Goal: Information Seeking & Learning: Learn about a topic

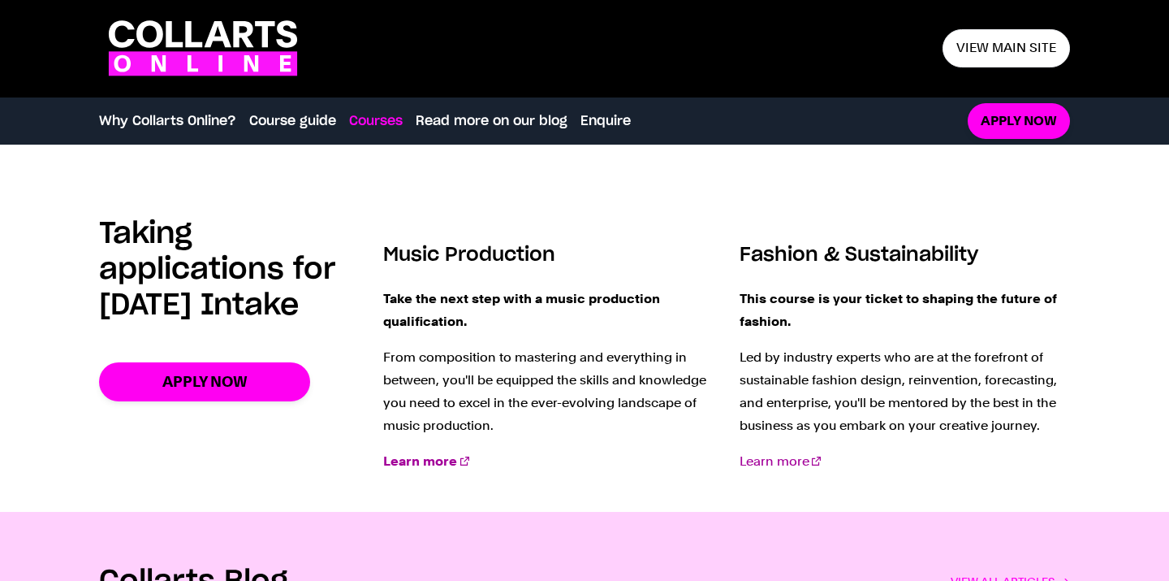
scroll to position [1921, 0]
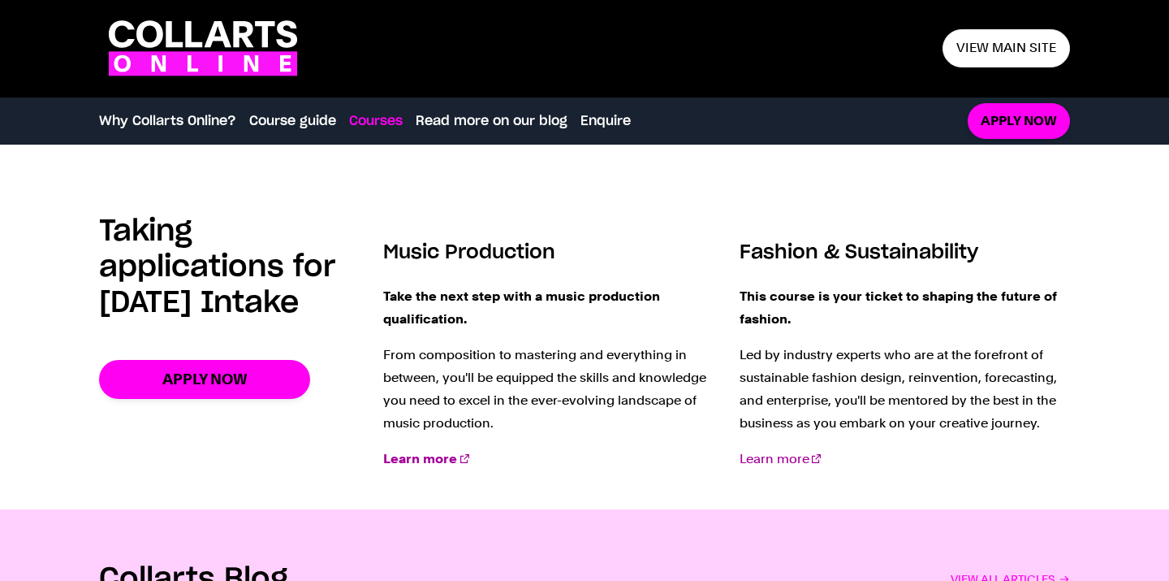
click at [801, 470] on p "Learn more" at bounding box center [905, 458] width 330 height 23
click at [801, 456] on link "Learn more" at bounding box center [780, 458] width 81 height 15
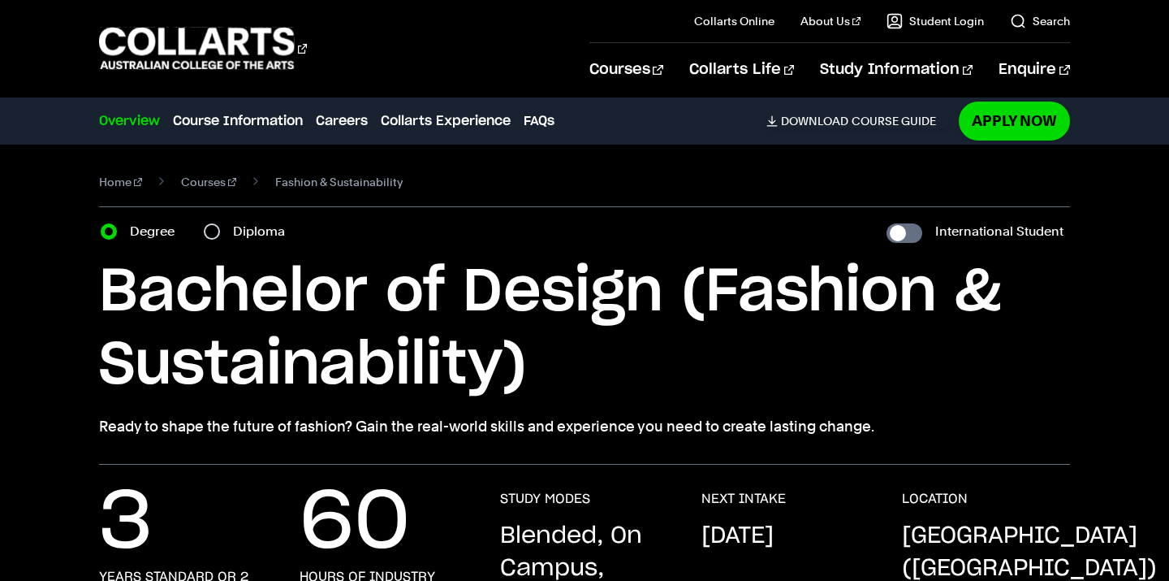
click at [234, 239] on label "Diploma" at bounding box center [264, 231] width 62 height 23
click at [220, 239] on input "Diploma" at bounding box center [212, 231] width 16 height 16
radio input "true"
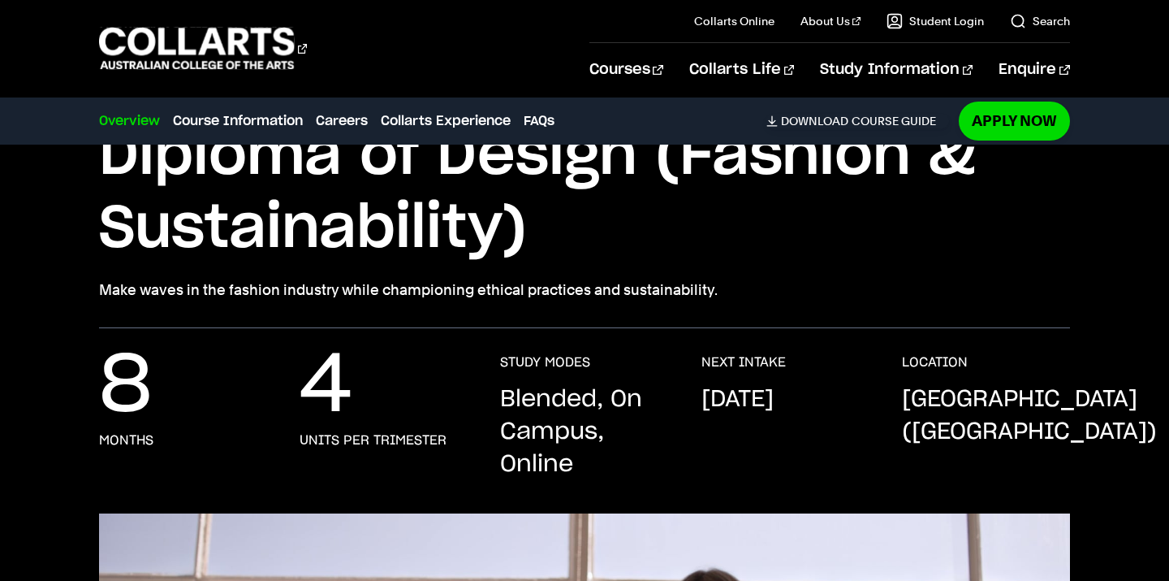
scroll to position [137, 0]
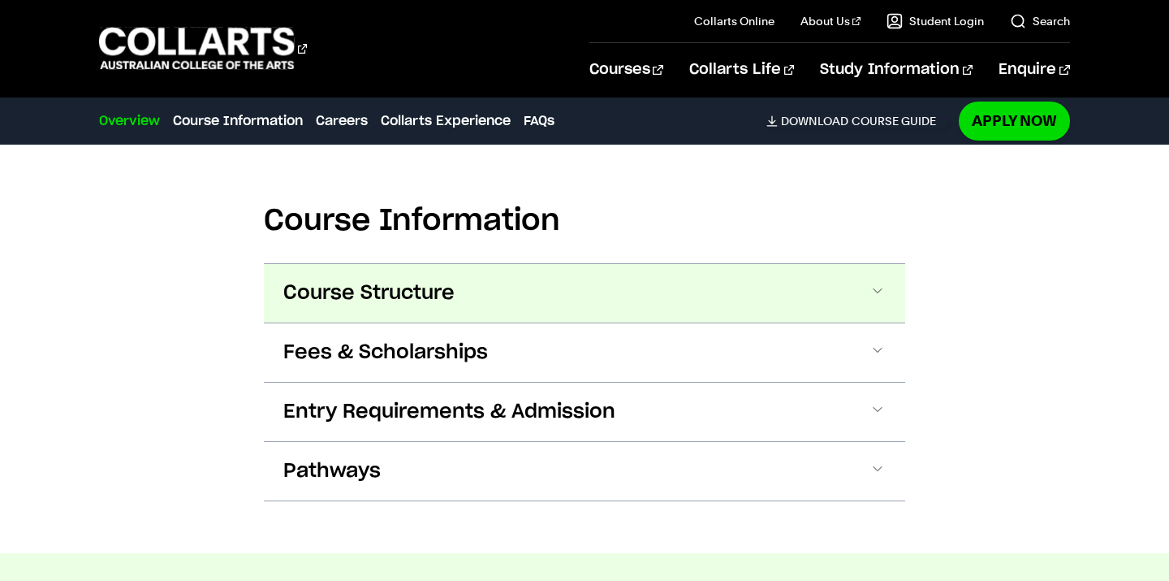
click at [424, 302] on span "Course Structure" at bounding box center [368, 293] width 171 height 26
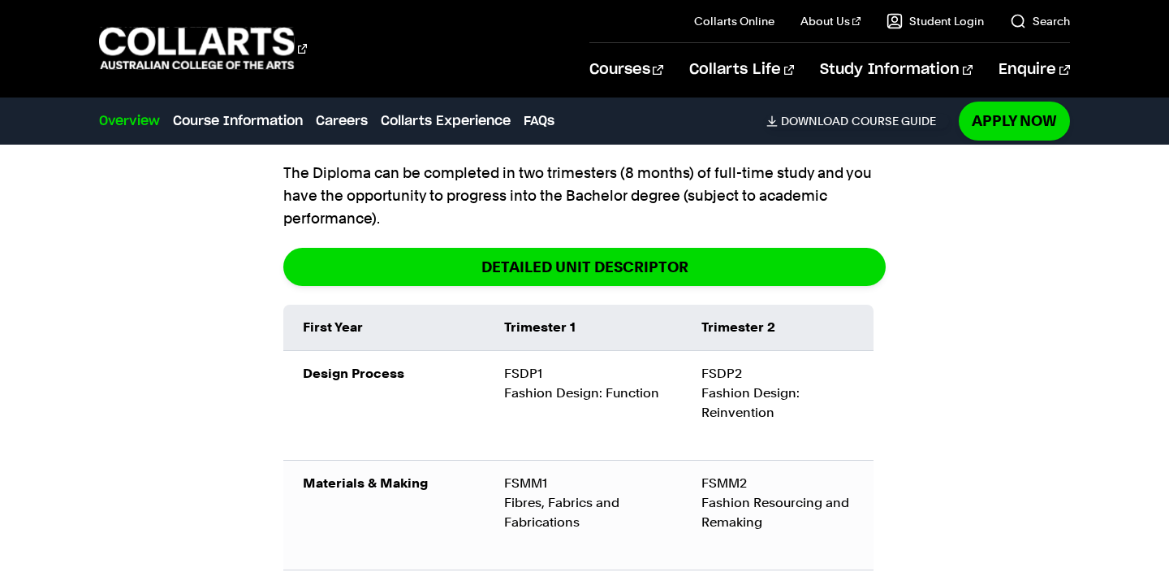
scroll to position [1655, 0]
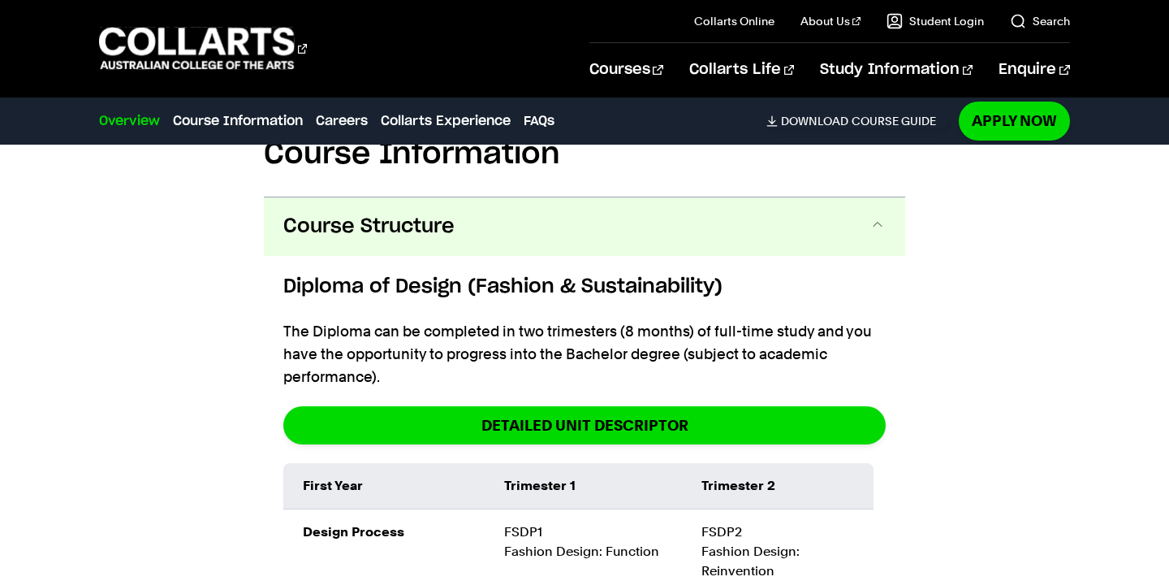
click at [410, 291] on h6 "Diploma of Design (Fashion & Sustainability)" at bounding box center [584, 286] width 602 height 29
click at [412, 234] on span "Course Structure" at bounding box center [368, 227] width 171 height 26
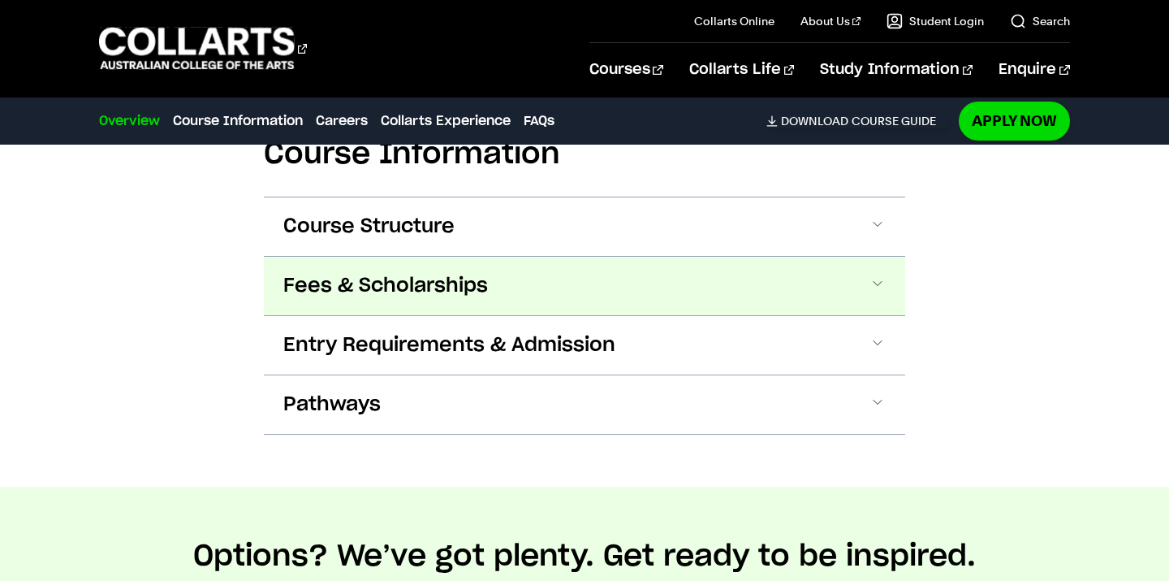
click at [395, 291] on span "Fees & Scholarships" at bounding box center [385, 286] width 205 height 26
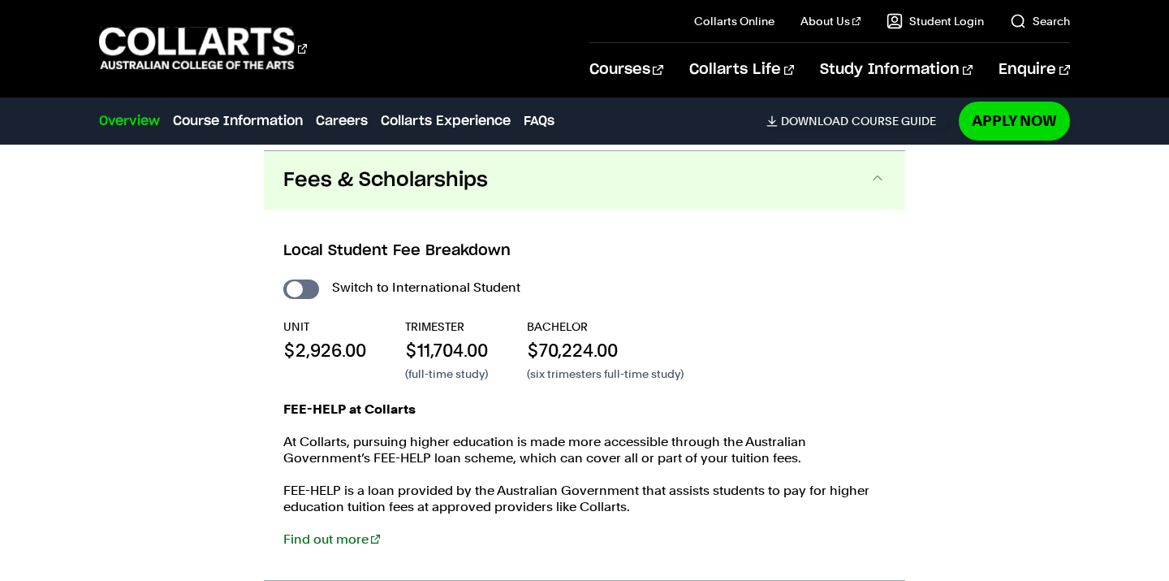
scroll to position [1765, 0]
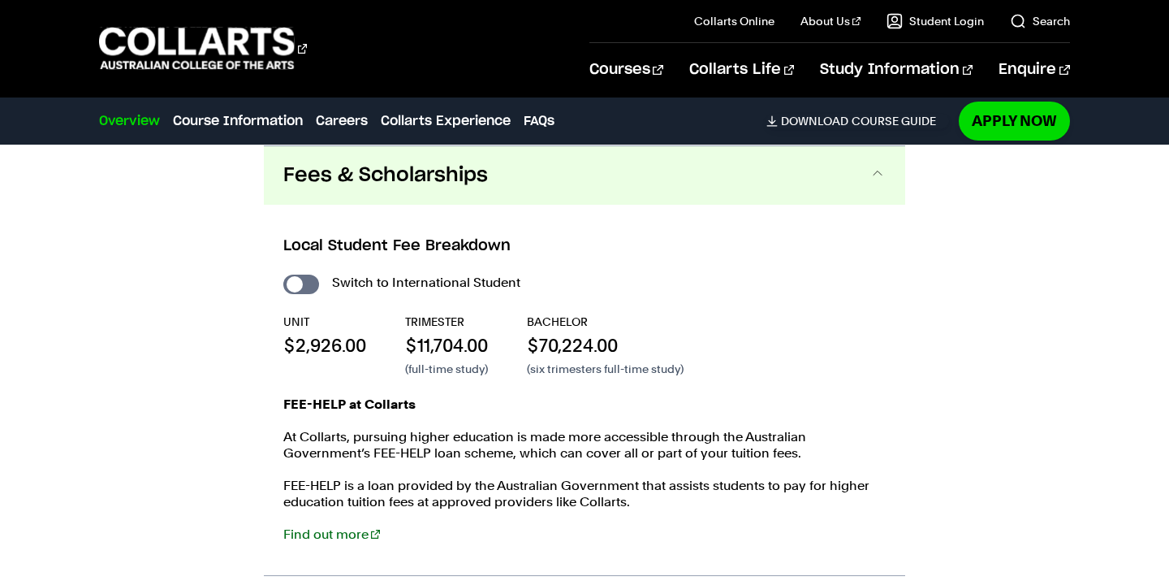
click at [419, 343] on p "$11,704.00" at bounding box center [446, 345] width 83 height 24
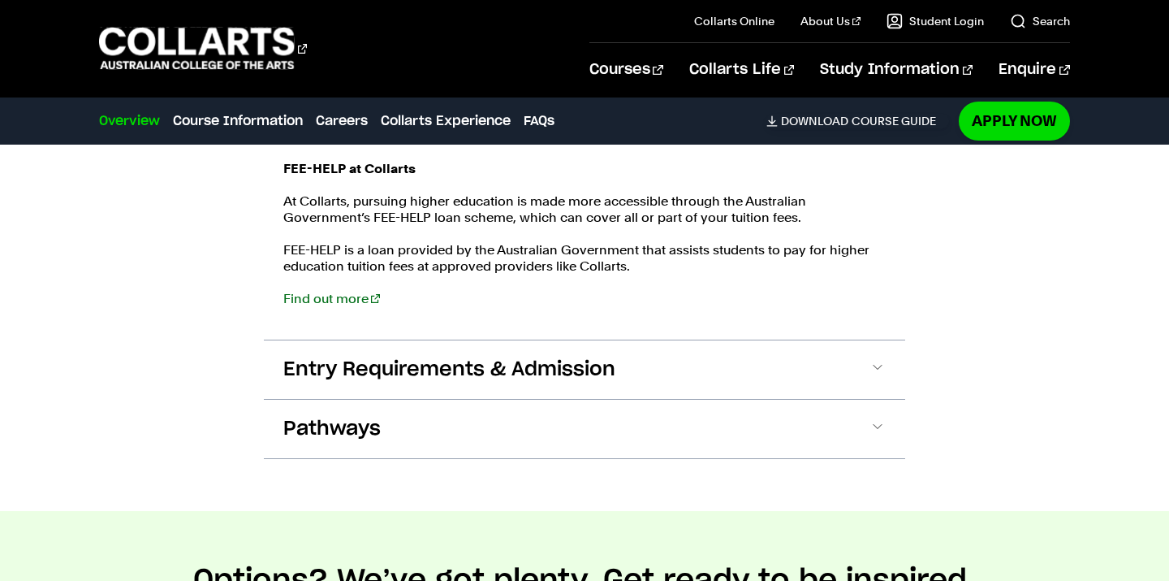
scroll to position [2032, 0]
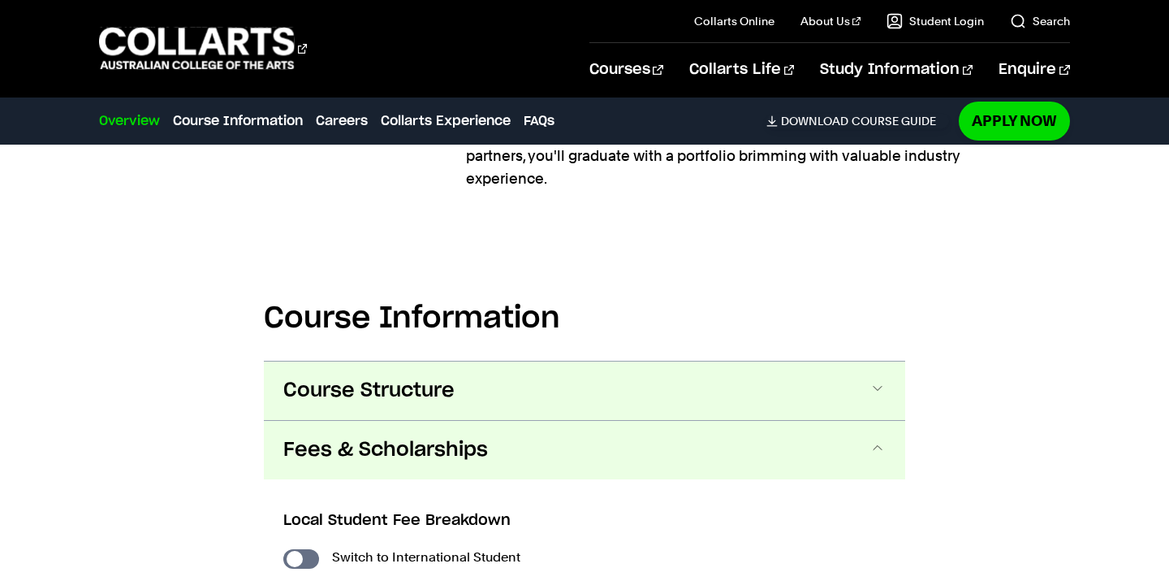
click at [438, 374] on button "Course Structure" at bounding box center [584, 390] width 641 height 58
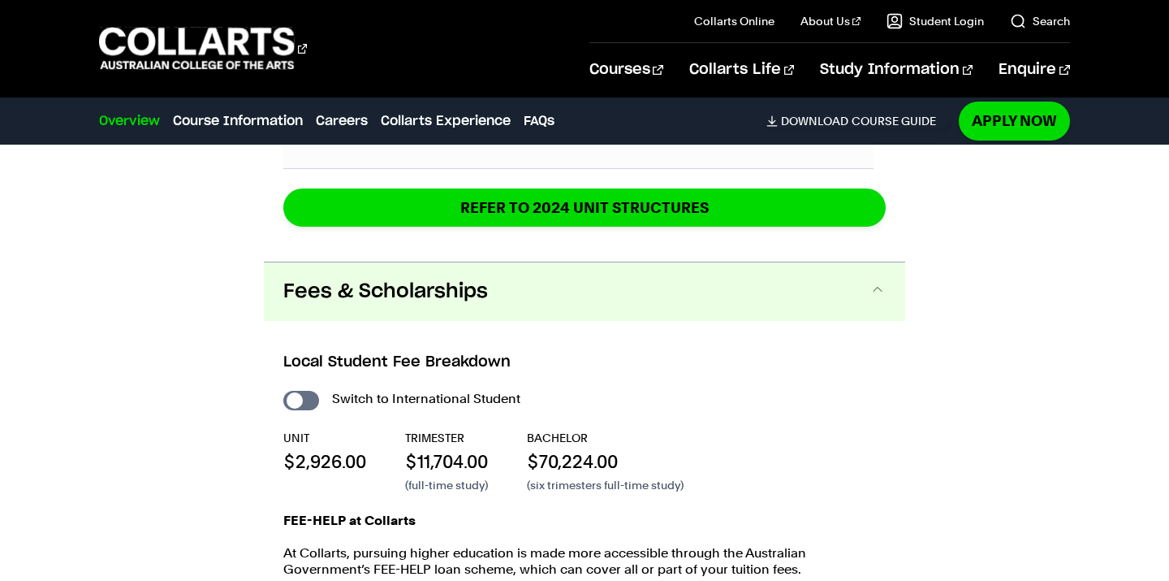
scroll to position [2447, 0]
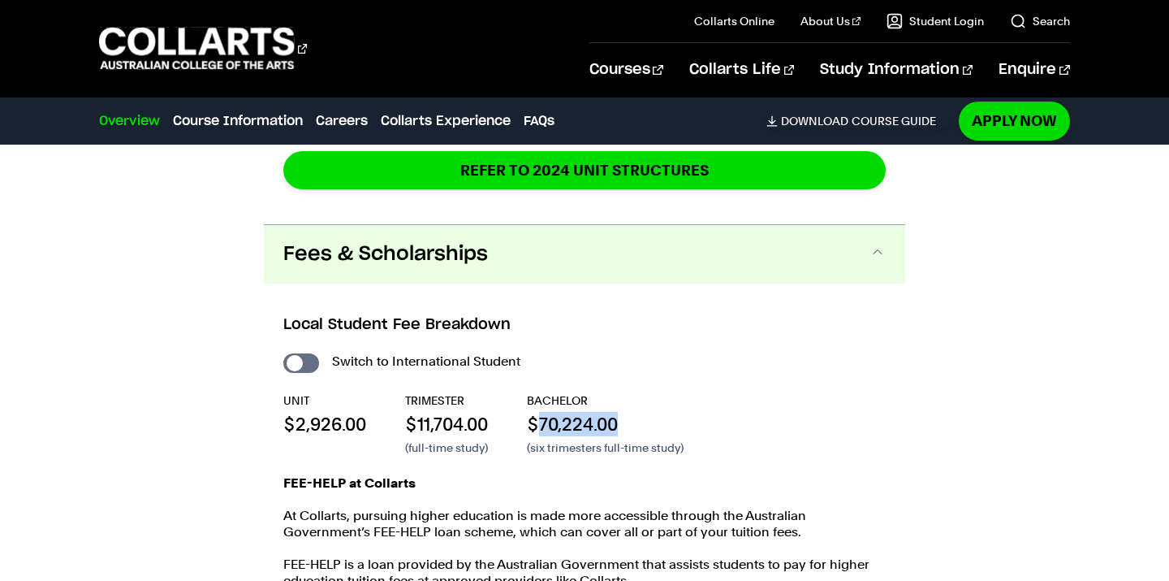
drag, startPoint x: 545, startPoint y: 421, endPoint x: 627, endPoint y: 421, distance: 82.0
click at [628, 421] on p "$70,224.00" at bounding box center [605, 424] width 157 height 24
click at [627, 421] on p "$70,224.00" at bounding box center [605, 424] width 157 height 24
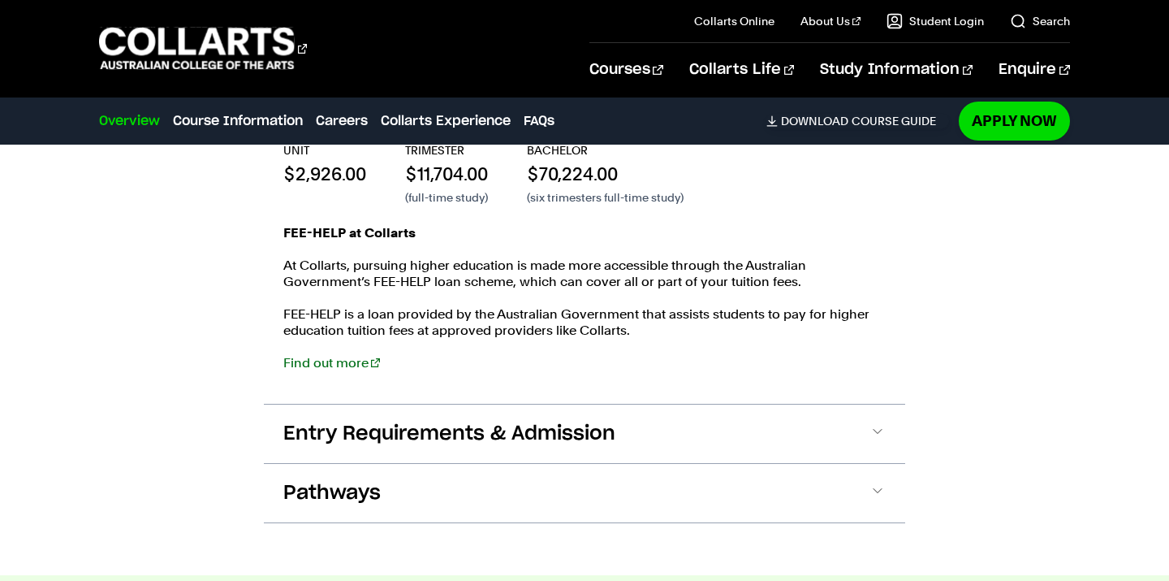
scroll to position [2779, 0]
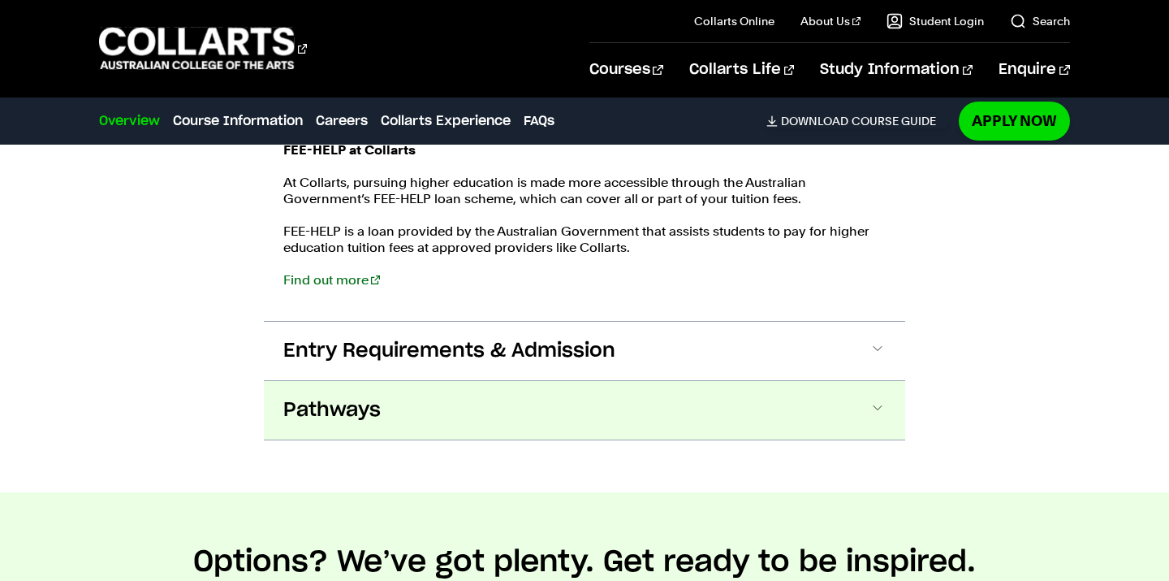
click at [401, 406] on button "Pathways" at bounding box center [584, 410] width 641 height 58
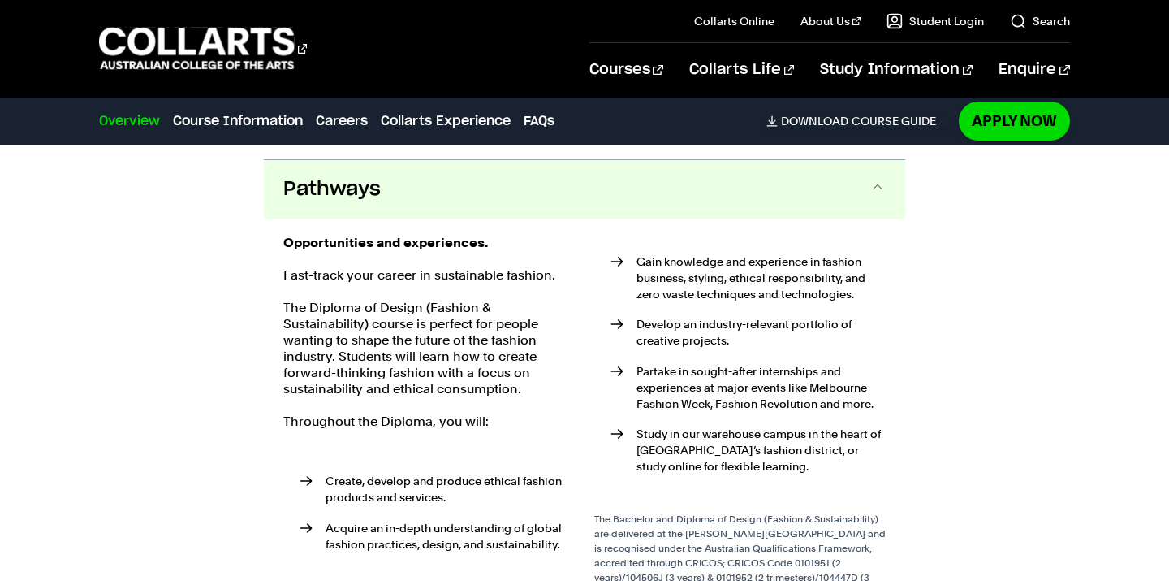
scroll to position [3014, 0]
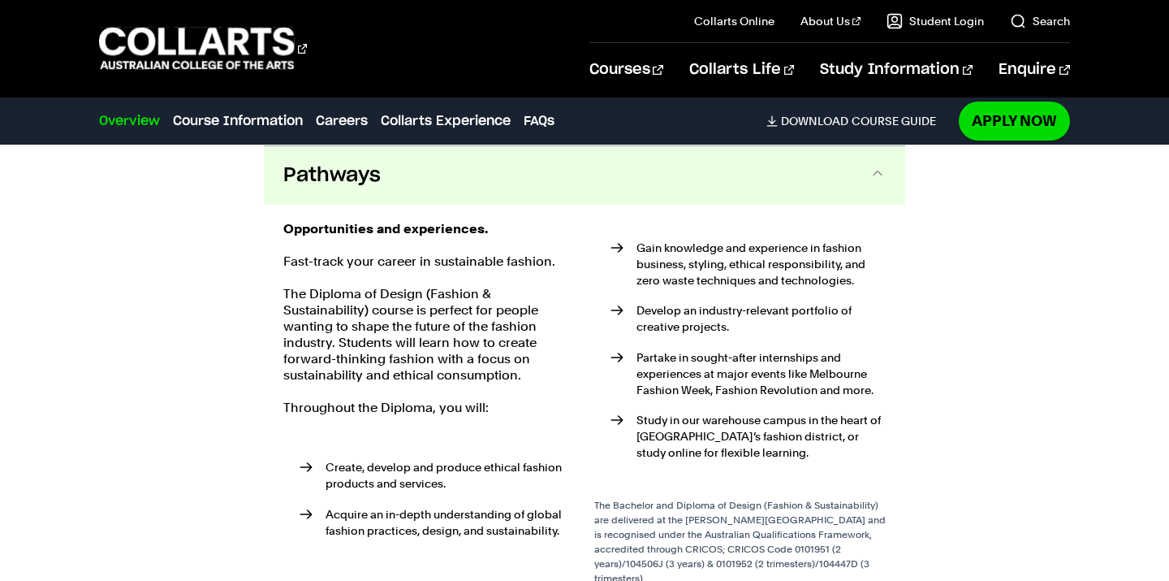
click at [477, 203] on button "Pathways" at bounding box center [584, 175] width 641 height 58
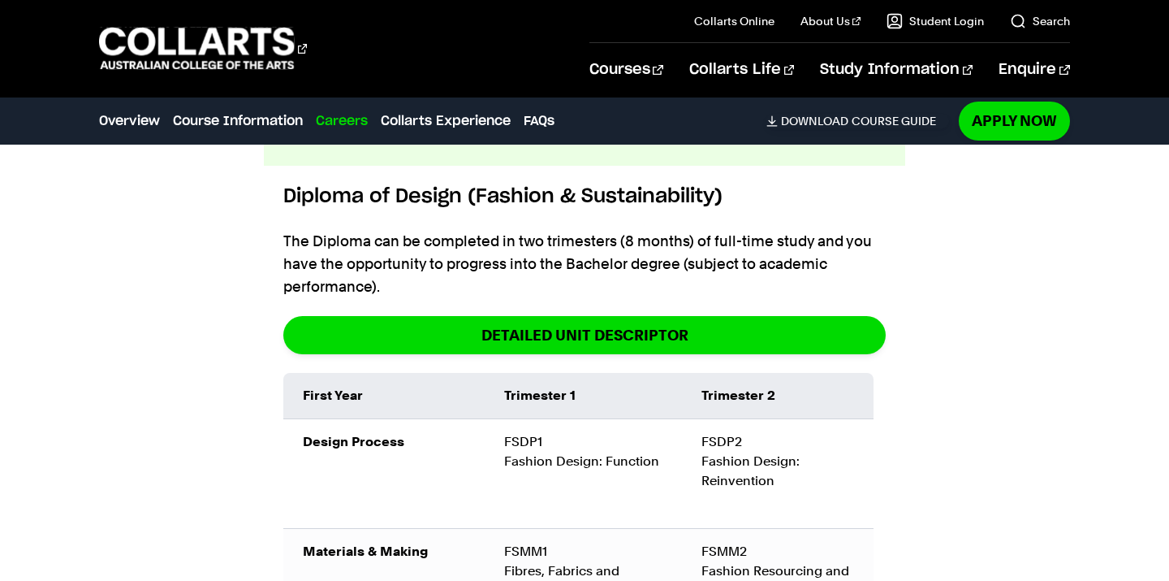
scroll to position [1732, 0]
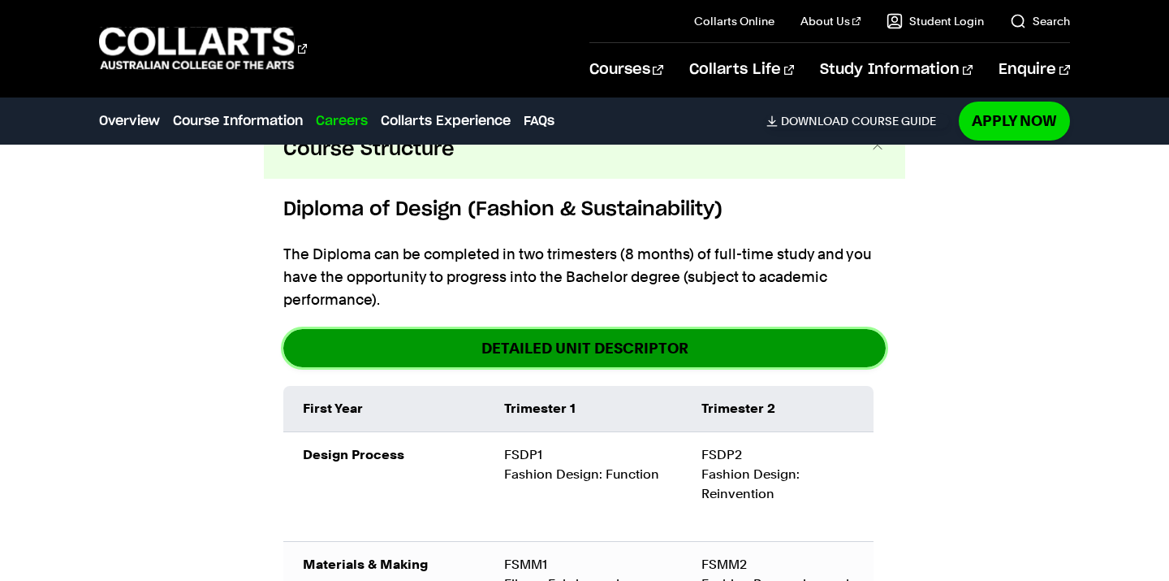
click at [514, 352] on link "DETAILED UNIT DESCRIPTOR" at bounding box center [584, 348] width 602 height 38
